Goal: Entertainment & Leisure: Consume media (video, audio)

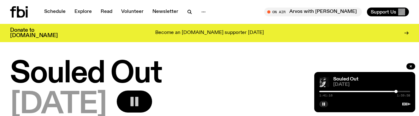
click at [134, 100] on rect "button" at bounding box center [131, 101] width 3 height 9
click at [152, 99] on button "button" at bounding box center [134, 102] width 35 height 22
click at [410, 65] on icon "button" at bounding box center [410, 67] width 4 height 4
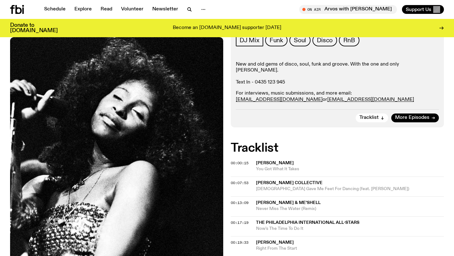
scroll to position [72, 0]
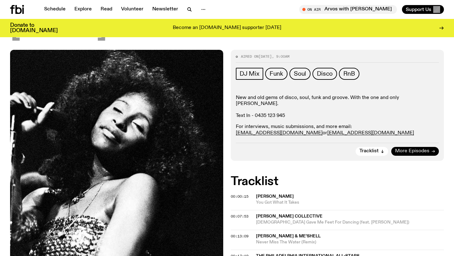
click at [416, 116] on span "More Episodes" at bounding box center [412, 151] width 34 height 5
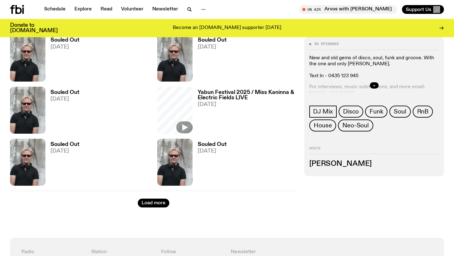
scroll to position [1060, 0]
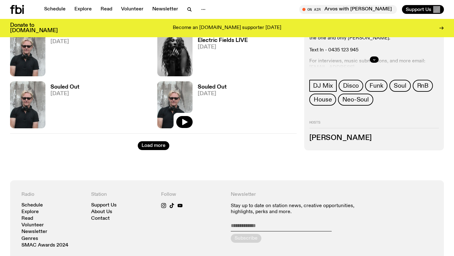
click at [172, 115] on img at bounding box center [174, 104] width 35 height 47
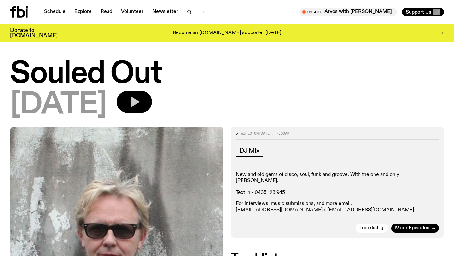
click at [152, 102] on button "button" at bounding box center [134, 102] width 35 height 22
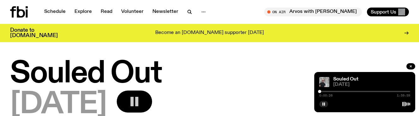
click at [138, 102] on rect "button" at bounding box center [136, 101] width 3 height 9
